Goal: Task Accomplishment & Management: Complete application form

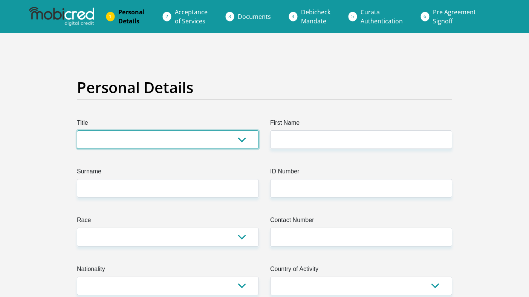
click at [136, 141] on select "Mr Ms Mrs Dr [PERSON_NAME]" at bounding box center [168, 139] width 182 height 18
select select "Mr"
click at [77, 130] on select "Mr Ms Mrs Dr [PERSON_NAME]" at bounding box center [168, 139] width 182 height 18
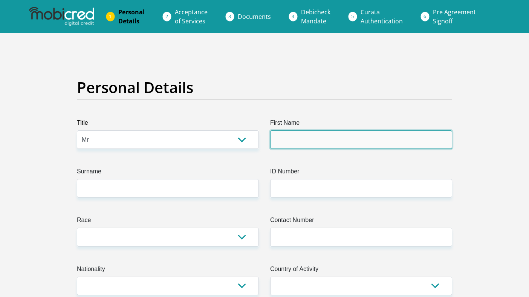
click at [296, 141] on input "First Name" at bounding box center [361, 139] width 182 height 18
type input "Mark"
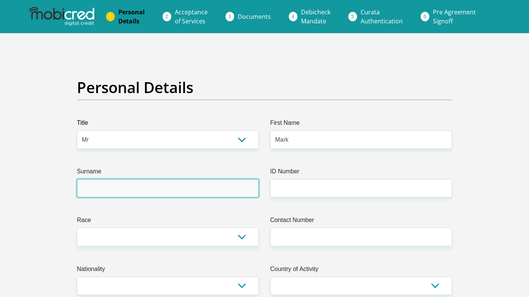
type input "[PERSON_NAME]"
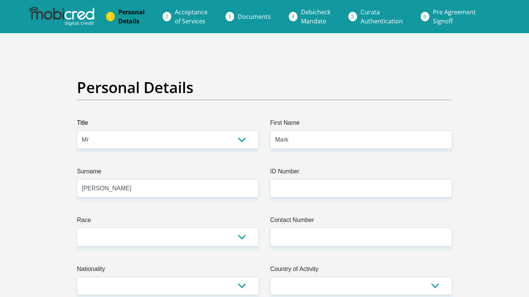
type input "0765752634"
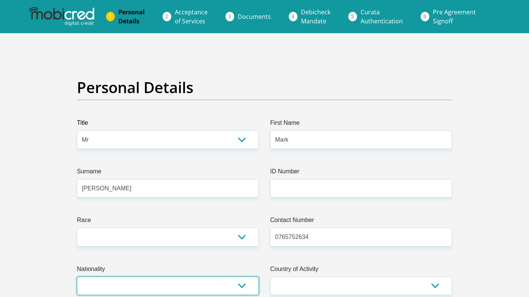
select select "ZAF"
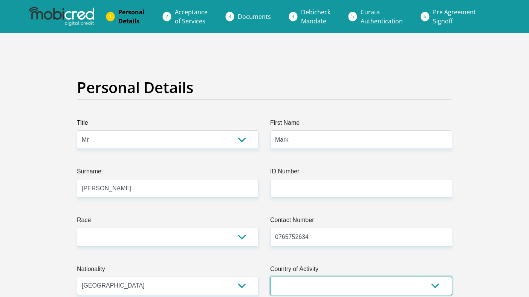
select select "ZAF"
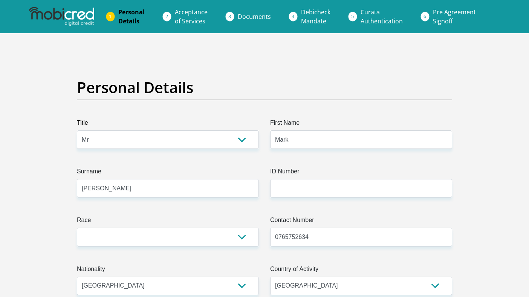
type input "[STREET_ADDRESS]"
type input "[GEOGRAPHIC_DATA]"
type input "1724"
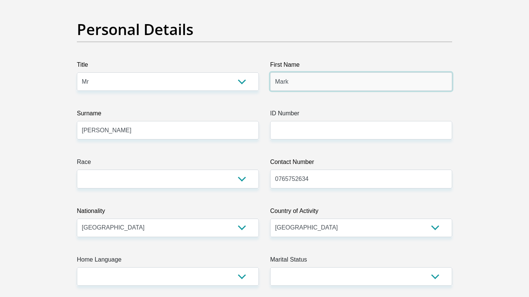
scroll to position [59, 0]
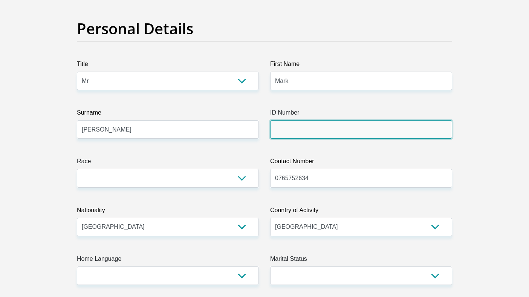
click at [283, 136] on input "ID Number" at bounding box center [361, 129] width 182 height 18
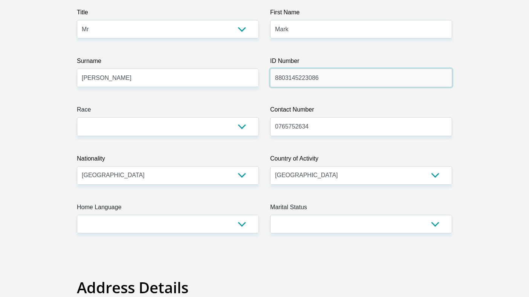
scroll to position [114, 0]
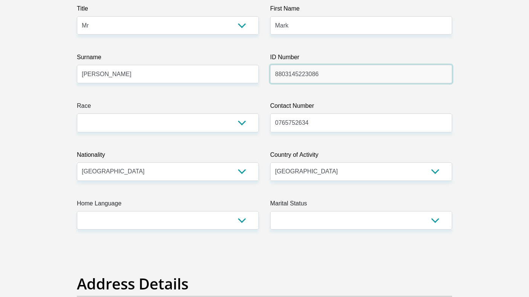
type input "8803145223086"
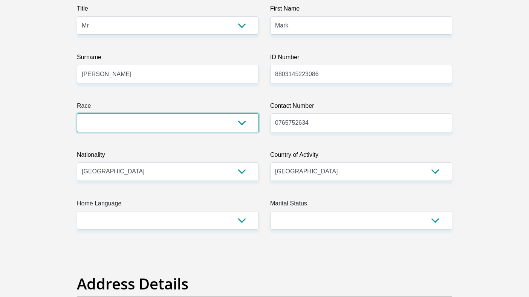
click at [242, 119] on select "Black Coloured Indian White Other" at bounding box center [168, 122] width 182 height 18
select select "2"
click at [77, 113] on select "Black Coloured Indian White Other" at bounding box center [168, 122] width 182 height 18
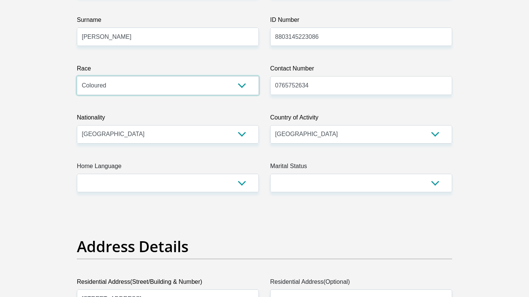
scroll to position [153, 0]
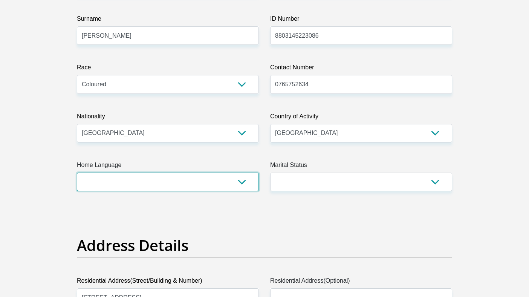
click at [242, 186] on select "Afrikaans English Sepedi South Ndebele Southern Sotho Swati Tsonga Tswana Venda…" at bounding box center [168, 182] width 182 height 18
select select "eng"
click at [77, 173] on select "Afrikaans English Sepedi South Ndebele Southern Sotho Swati Tsonga Tswana Venda…" at bounding box center [168, 182] width 182 height 18
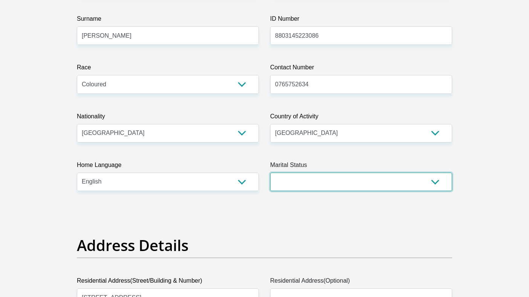
click at [299, 187] on select "Married ANC Single Divorced Widowed Married COP or Customary Law" at bounding box center [361, 182] width 182 height 18
select select "1"
click at [270, 173] on select "Married ANC Single Divorced Widowed Married COP or Customary Law" at bounding box center [361, 182] width 182 height 18
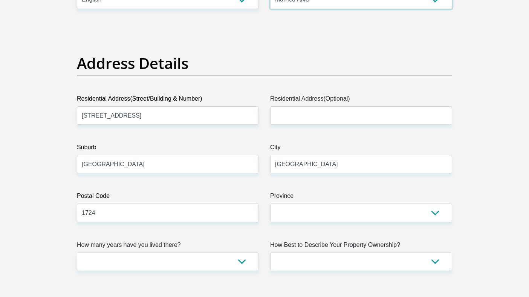
scroll to position [383, 0]
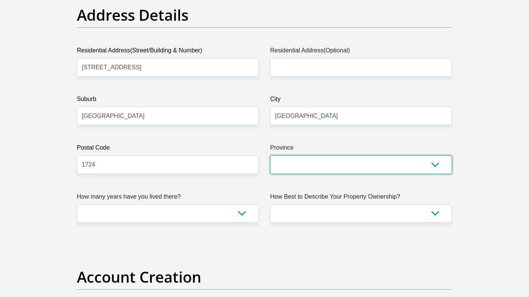
click at [295, 165] on select "Eastern Cape Free State [GEOGRAPHIC_DATA] [GEOGRAPHIC_DATA][DATE] [GEOGRAPHIC_D…" at bounding box center [361, 164] width 182 height 18
select select "Gauteng"
click at [270, 155] on select "Eastern Cape Free State [GEOGRAPHIC_DATA] [GEOGRAPHIC_DATA][DATE] [GEOGRAPHIC_D…" at bounding box center [361, 164] width 182 height 18
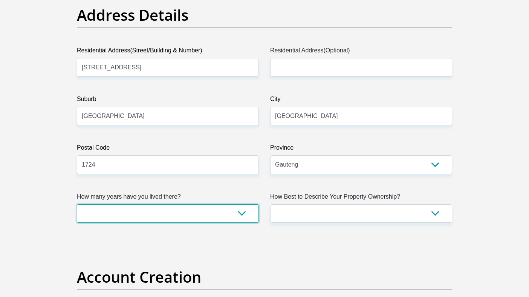
click at [242, 215] on select "less than 1 year 1-3 years 3-5 years 5+ years" at bounding box center [168, 213] width 182 height 18
select select "2"
click at [77, 204] on select "less than 1 year 1-3 years 3-5 years 5+ years" at bounding box center [168, 213] width 182 height 18
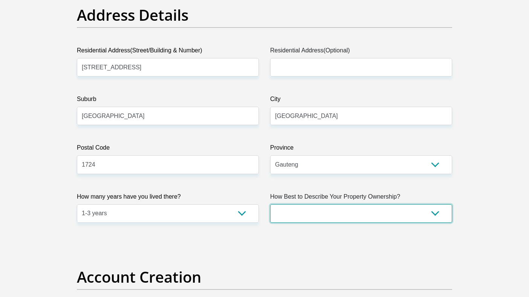
click at [304, 219] on select "Owned Rented Family Owned Company Dwelling" at bounding box center [361, 213] width 182 height 18
select select "Rented"
click at [270, 204] on select "Owned Rented Family Owned Company Dwelling" at bounding box center [361, 213] width 182 height 18
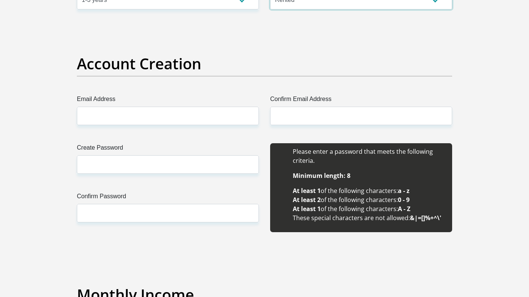
scroll to position [615, 0]
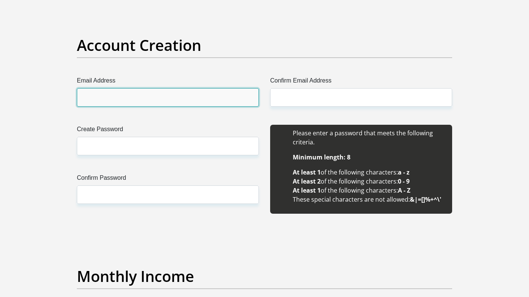
click at [162, 98] on input "Email Address" at bounding box center [168, 97] width 182 height 18
type input "[PERSON_NAME][EMAIL_ADDRESS][DOMAIN_NAME]"
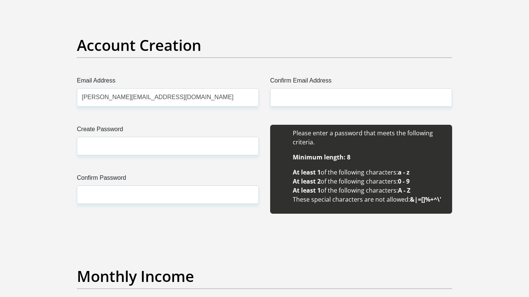
type input "[PERSON_NAME][EMAIL_ADDRESS][DOMAIN_NAME]"
type input "Mark"
type input "[PERSON_NAME]"
type input "0765752634"
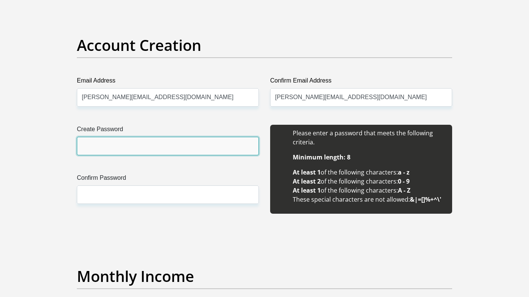
click at [173, 149] on input "Create Password" at bounding box center [168, 146] width 182 height 18
type input "Myappleid@25366"
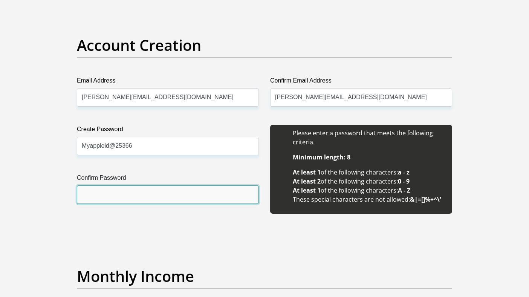
click at [144, 198] on input "Confirm Password" at bounding box center [168, 194] width 182 height 18
type input "Myappleid@25366"
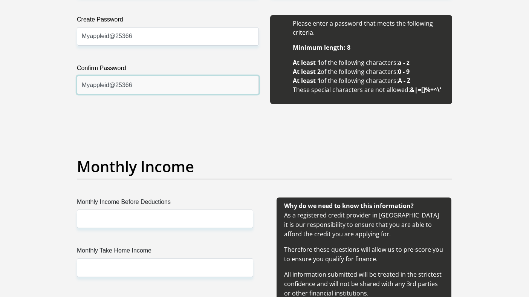
scroll to position [754, 0]
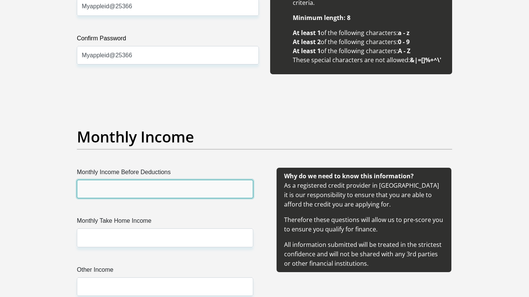
click at [159, 195] on input "Monthly Income Before Deductions" at bounding box center [165, 189] width 176 height 18
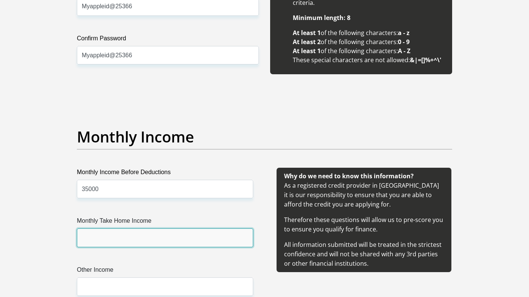
click at [160, 240] on input "Monthly Take Home Income" at bounding box center [165, 237] width 176 height 18
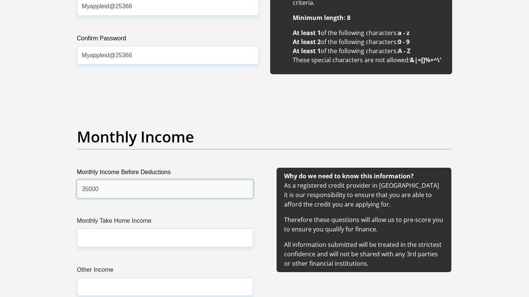
click at [99, 187] on input "35000" at bounding box center [165, 189] width 176 height 18
type input "40000"
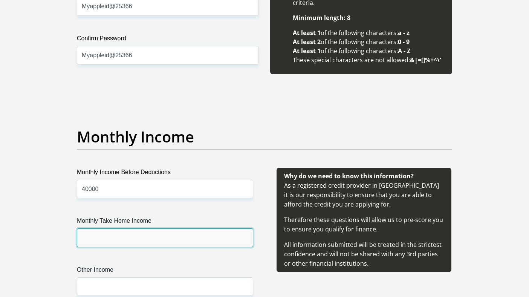
click at [97, 233] on input "Monthly Take Home Income" at bounding box center [165, 237] width 176 height 18
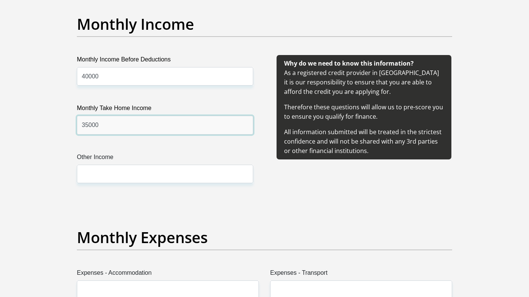
scroll to position [902, 0]
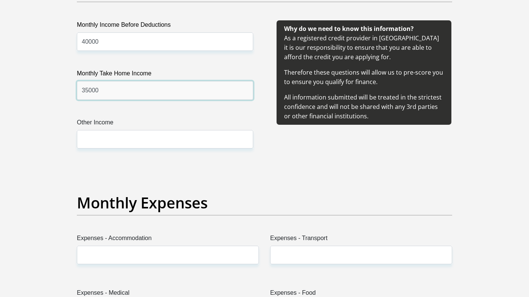
type input "35000"
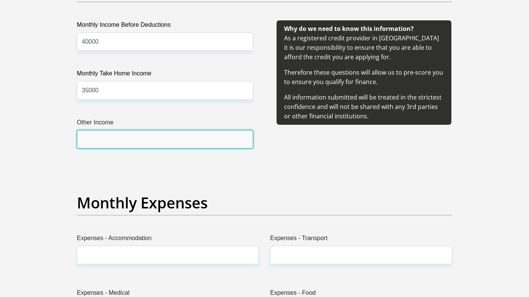
click at [116, 138] on input "Other Income" at bounding box center [165, 139] width 176 height 18
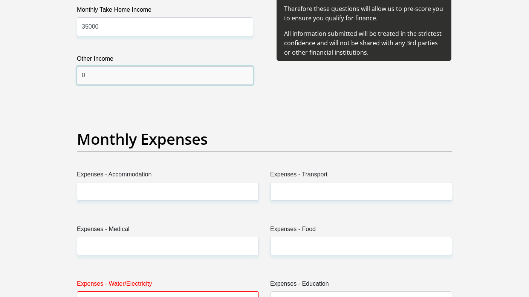
scroll to position [987, 0]
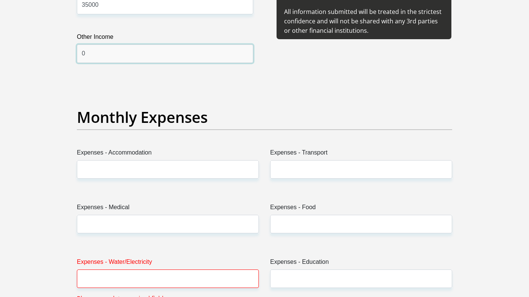
type input "0"
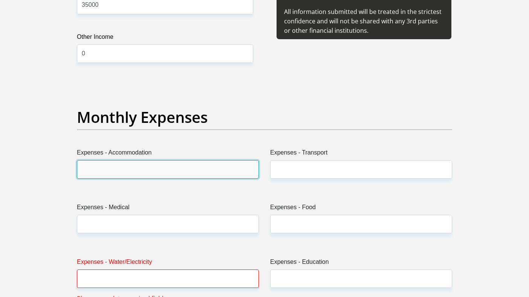
click at [120, 168] on input "Expenses - Accommodation" at bounding box center [168, 169] width 182 height 18
click at [130, 168] on input "Expenses - Accommodation" at bounding box center [168, 169] width 182 height 18
type input "7500"
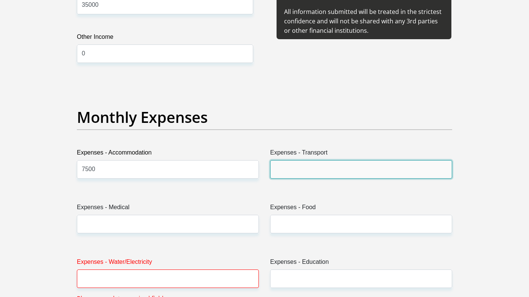
click at [294, 170] on input "Expenses - Transport" at bounding box center [361, 169] width 182 height 18
type input "800"
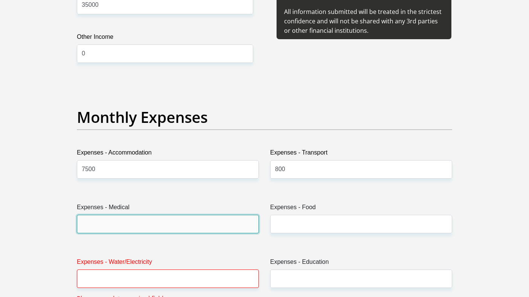
click at [211, 222] on input "Expenses - Medical" at bounding box center [168, 224] width 182 height 18
type input "1400"
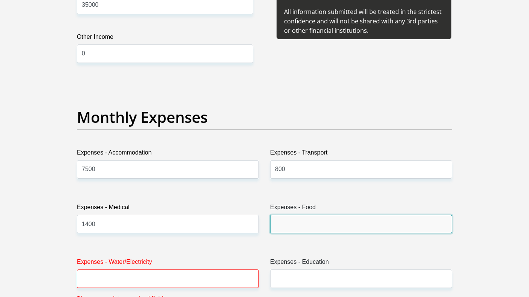
click at [324, 229] on input "Expenses - Food" at bounding box center [361, 224] width 182 height 18
type input "4"
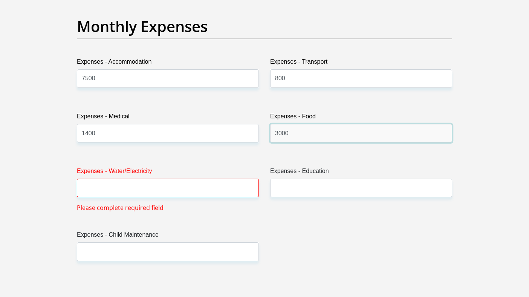
scroll to position [1080, 0]
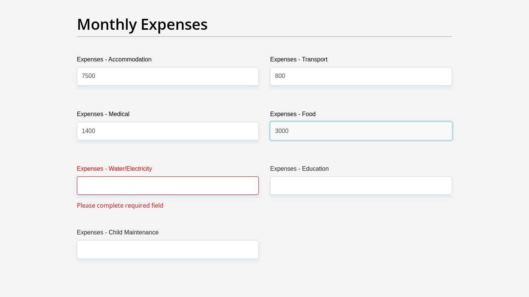
type input "3000"
click at [237, 185] on input "Expenses - Water/Electricity" at bounding box center [168, 185] width 182 height 18
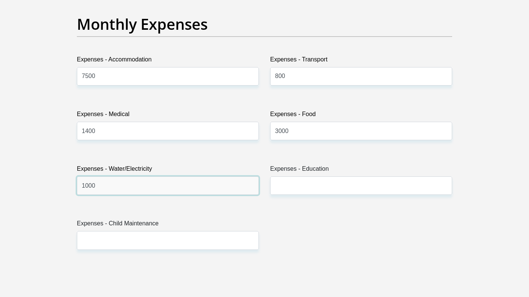
type input "1000"
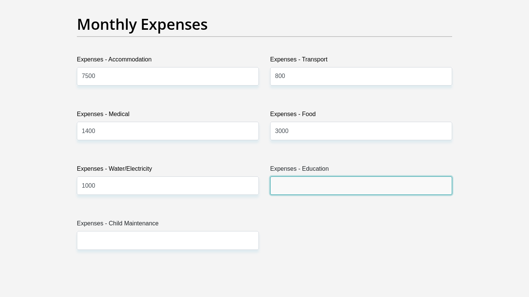
click at [310, 187] on input "Expenses - Education" at bounding box center [361, 185] width 182 height 18
type input "5000"
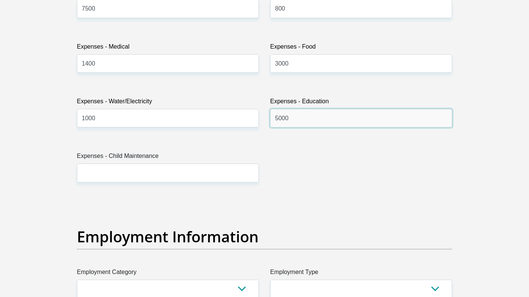
scroll to position [1149, 0]
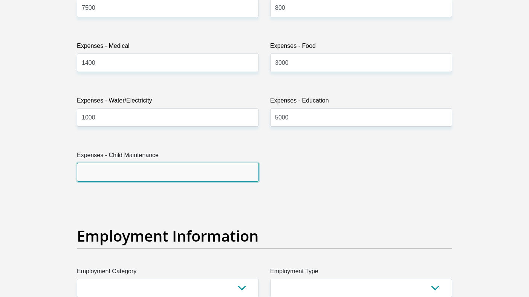
click at [191, 179] on input "Expenses - Child Maintenance" at bounding box center [168, 172] width 182 height 18
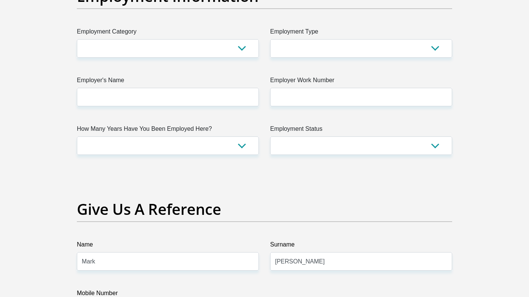
scroll to position [1384, 0]
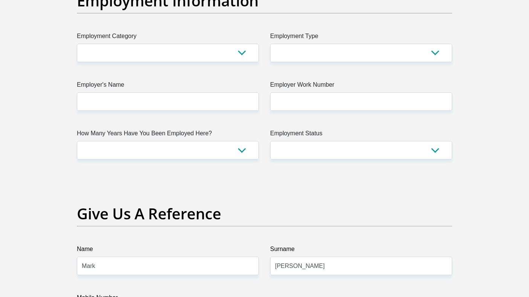
type input "0"
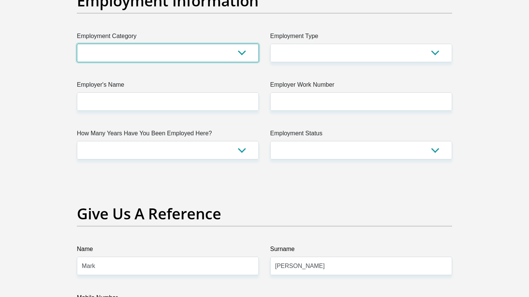
click at [240, 51] on select "AGRICULTURE ALCOHOL & TOBACCO CONSTRUCTION MATERIALS METALLURGY EQUIPMENT FOR R…" at bounding box center [168, 53] width 182 height 18
select select "32"
click at [77, 44] on select "AGRICULTURE ALCOHOL & TOBACCO CONSTRUCTION MATERIALS METALLURGY EQUIPMENT FOR R…" at bounding box center [168, 53] width 182 height 18
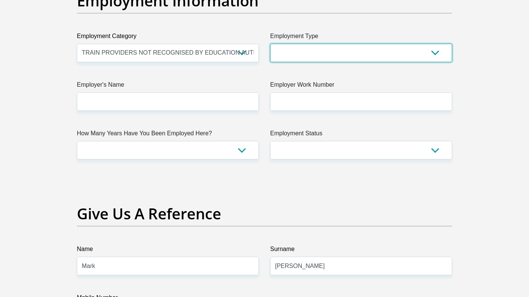
click at [286, 56] on select "College/Lecturer Craft Seller Creative Driver Executive Farmer Forces - Non Com…" at bounding box center [361, 53] width 182 height 18
select select "Unknown/Other"
click at [270, 44] on select "College/Lecturer Craft Seller Creative Driver Executive Farmer Forces - Non Com…" at bounding box center [361, 53] width 182 height 18
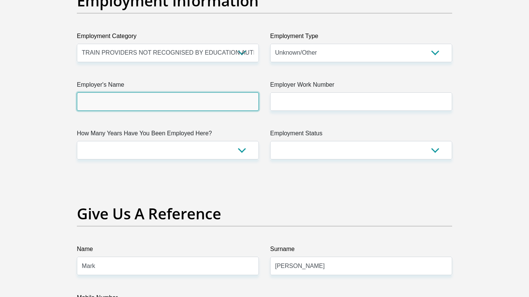
click at [169, 106] on input "Employer's Name" at bounding box center [168, 101] width 182 height 18
type input "Edusogno"
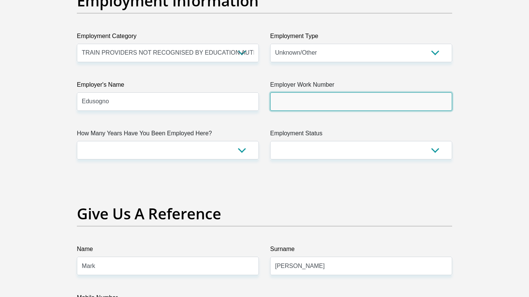
click at [280, 106] on input "Employer Work Number" at bounding box center [361, 101] width 182 height 18
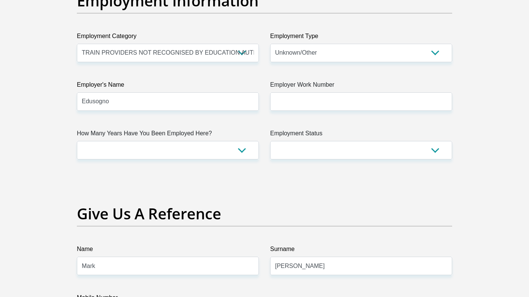
click at [239, 149] on select "less than 1 year 1-3 years 3-5 years 5+ years" at bounding box center [168, 150] width 182 height 18
select select "24"
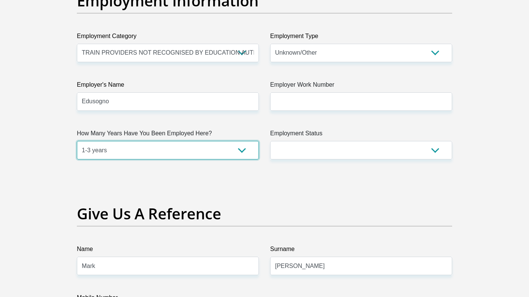
click at [77, 141] on select "less than 1 year 1-3 years 3-5 years 5+ years" at bounding box center [168, 150] width 182 height 18
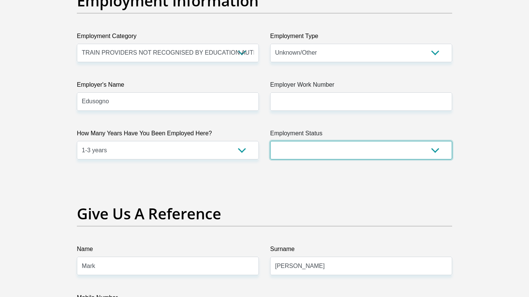
click at [307, 152] on select "Permanent/Full-time Part-time/Casual [DEMOGRAPHIC_DATA] Worker Self-Employed Ho…" at bounding box center [361, 150] width 182 height 18
select select "1"
click at [270, 141] on select "Permanent/Full-time Part-time/Casual [DEMOGRAPHIC_DATA] Worker Self-Employed Ho…" at bounding box center [361, 150] width 182 height 18
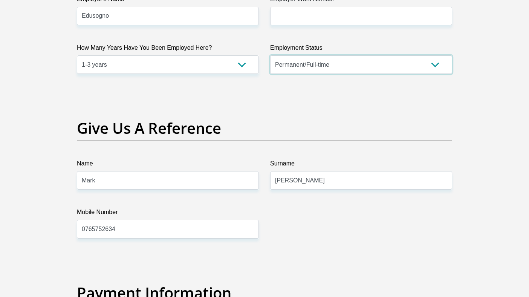
scroll to position [1500, 0]
